Goal: Task Accomplishment & Management: Complete application form

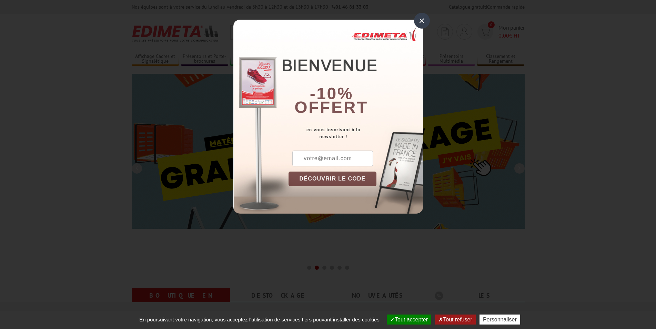
click at [421, 24] on div "×" at bounding box center [422, 21] width 16 height 16
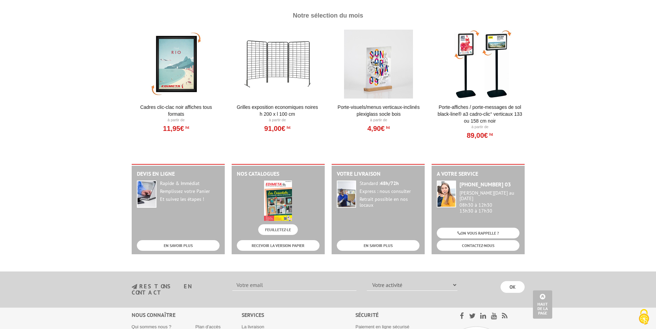
scroll to position [773, 0]
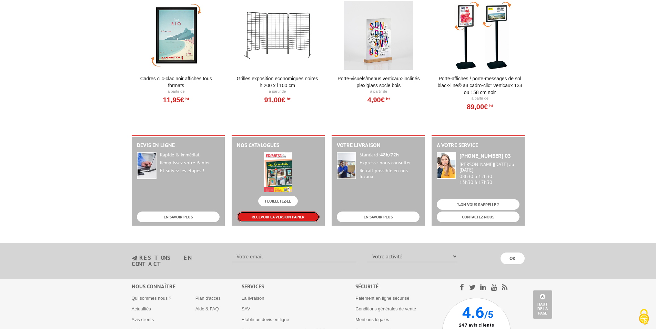
click at [283, 222] on link "RECEVOIR LA VERSION PAPIER" at bounding box center [278, 217] width 83 height 11
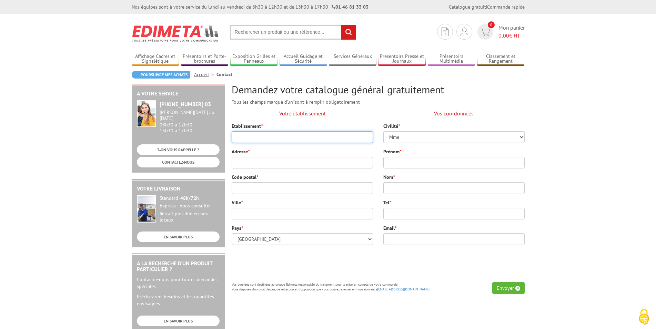
click at [270, 134] on input "Etablissement *" at bounding box center [302, 137] width 141 height 12
type input "l"
type input "LPO [PERSON_NAME]"
click at [253, 161] on input "Adresse *" at bounding box center [302, 163] width 141 height 12
type input "[STREET_ADDRESS]"
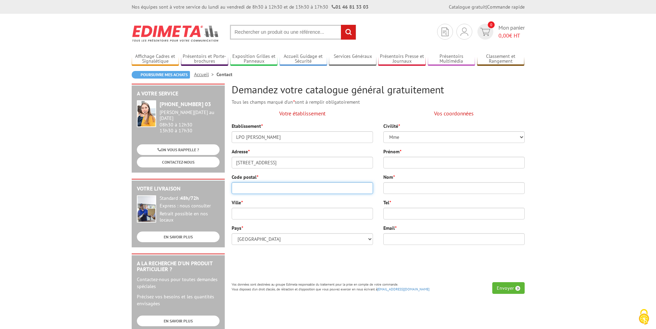
click at [248, 192] on input "Code postal *" at bounding box center [302, 188] width 141 height 12
type input "31220"
click at [243, 214] on input "Ville *" at bounding box center [302, 214] width 141 height 12
type input "Cazeres"
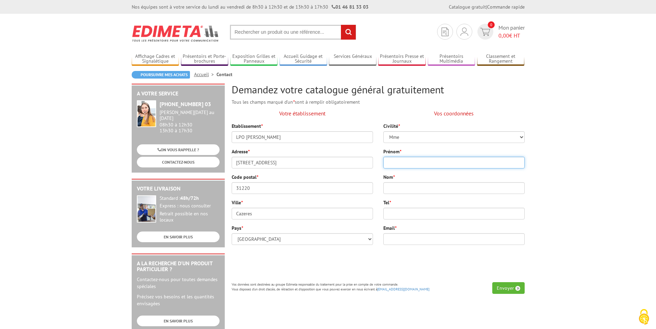
click at [408, 163] on input "Prénom *" at bounding box center [453, 163] width 141 height 12
type input "[PERSON_NAME]"
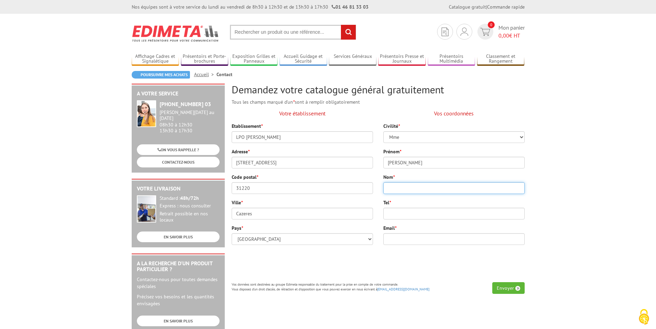
click at [406, 189] on input "Nom *" at bounding box center [453, 188] width 141 height 12
type input "Demange"
click at [398, 240] on input "Email *" at bounding box center [453, 239] width 141 height 12
type input "[EMAIL_ADDRESS][DOMAIN_NAME]"
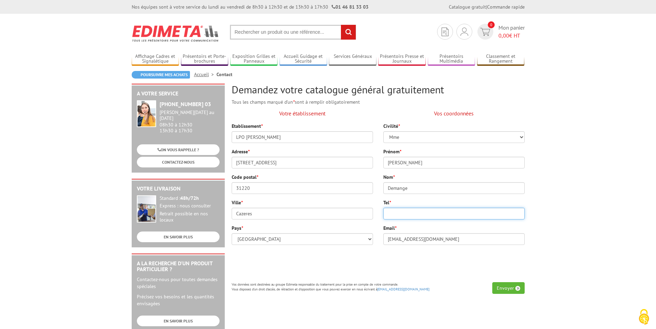
click at [408, 209] on input "Tel *" at bounding box center [453, 214] width 141 height 12
type input "0647998751"
click at [508, 285] on button "Envoyer" at bounding box center [508, 288] width 32 height 12
